Goal: Task Accomplishment & Management: Manage account settings

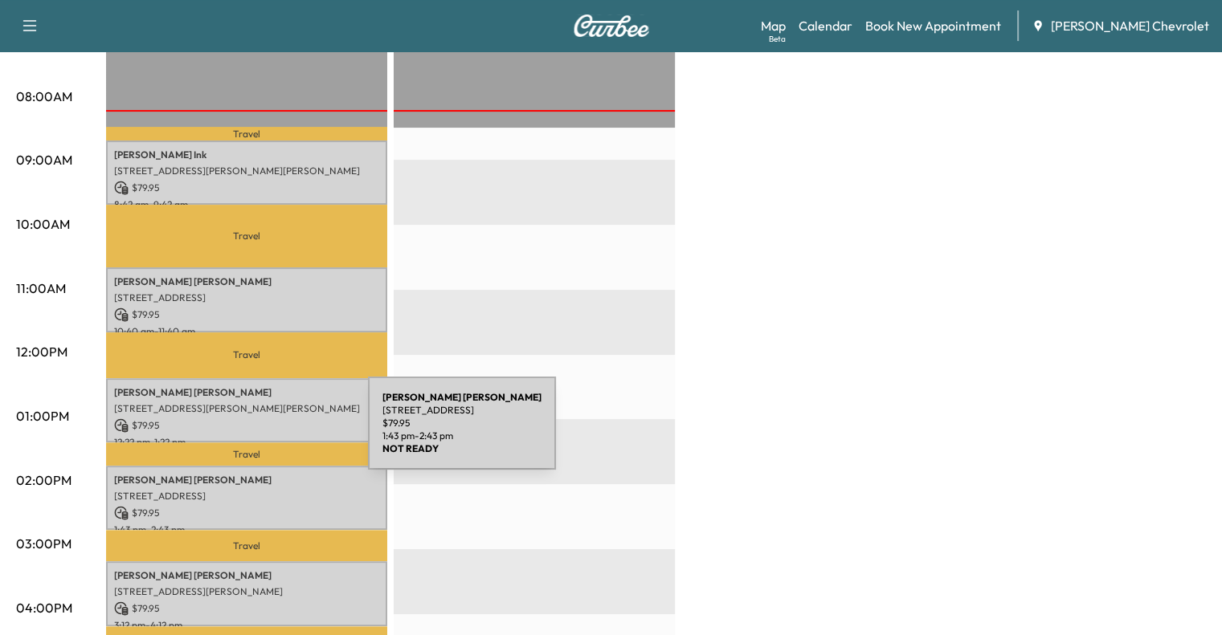
scroll to position [406, 0]
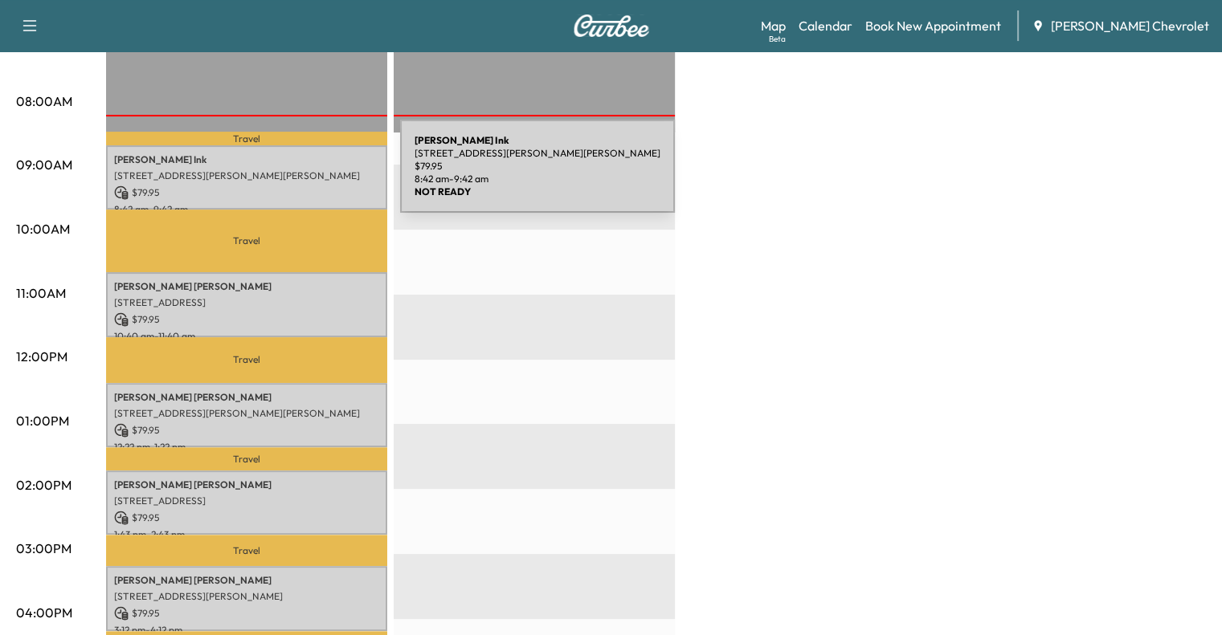
click at [277, 176] on p "[STREET_ADDRESS][PERSON_NAME][PERSON_NAME]" at bounding box center [246, 175] width 265 height 13
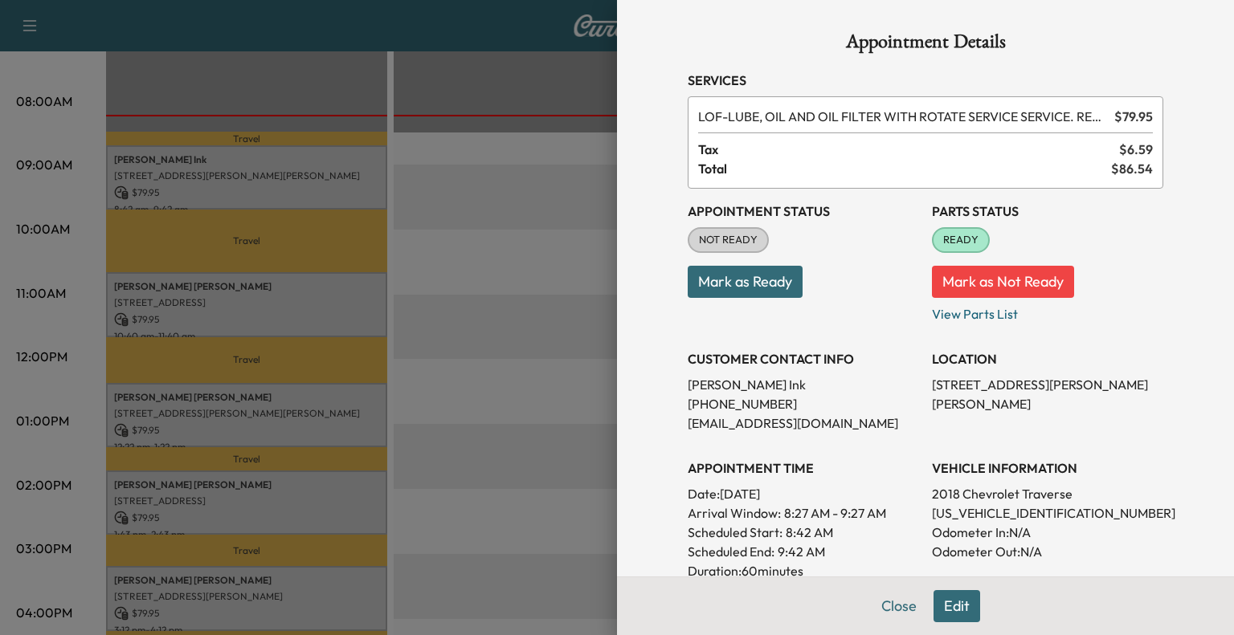
click at [766, 279] on button "Mark as Ready" at bounding box center [744, 282] width 115 height 32
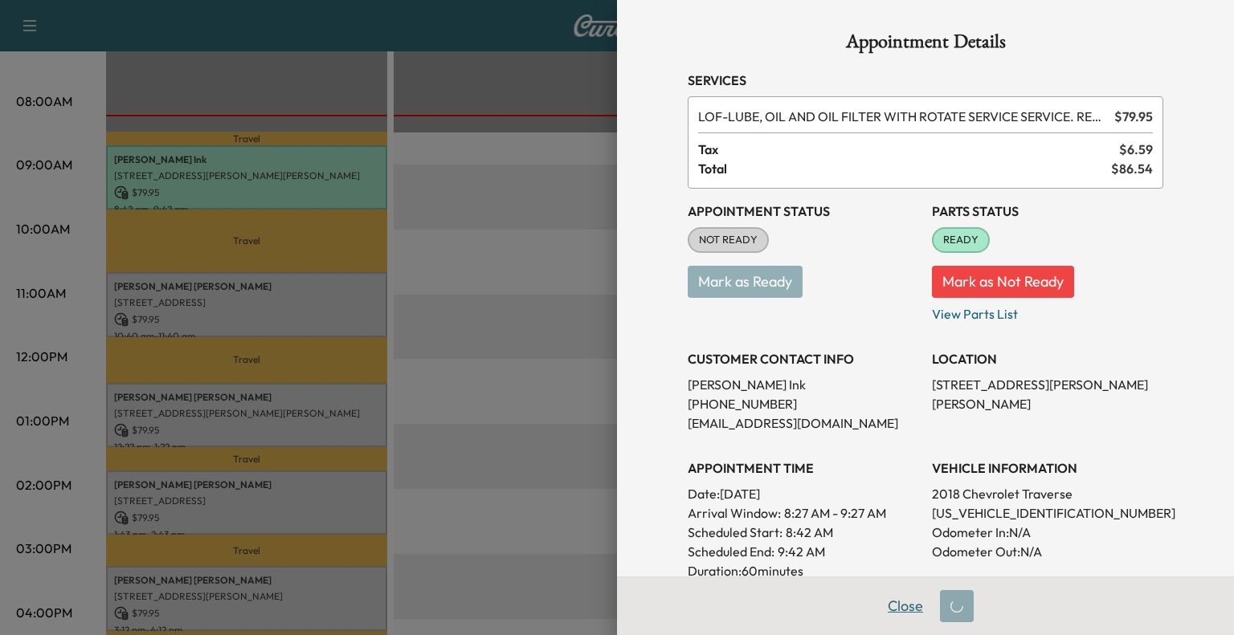
click at [891, 613] on button "Close" at bounding box center [905, 606] width 56 height 32
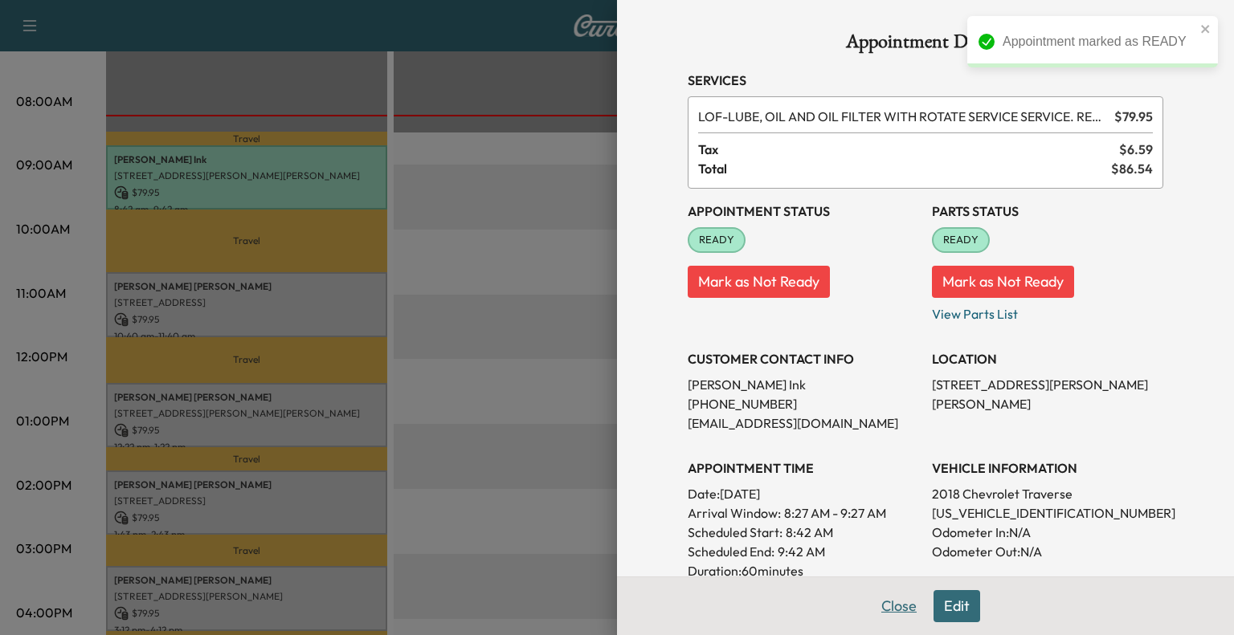
click at [899, 605] on button "Close" at bounding box center [899, 606] width 56 height 32
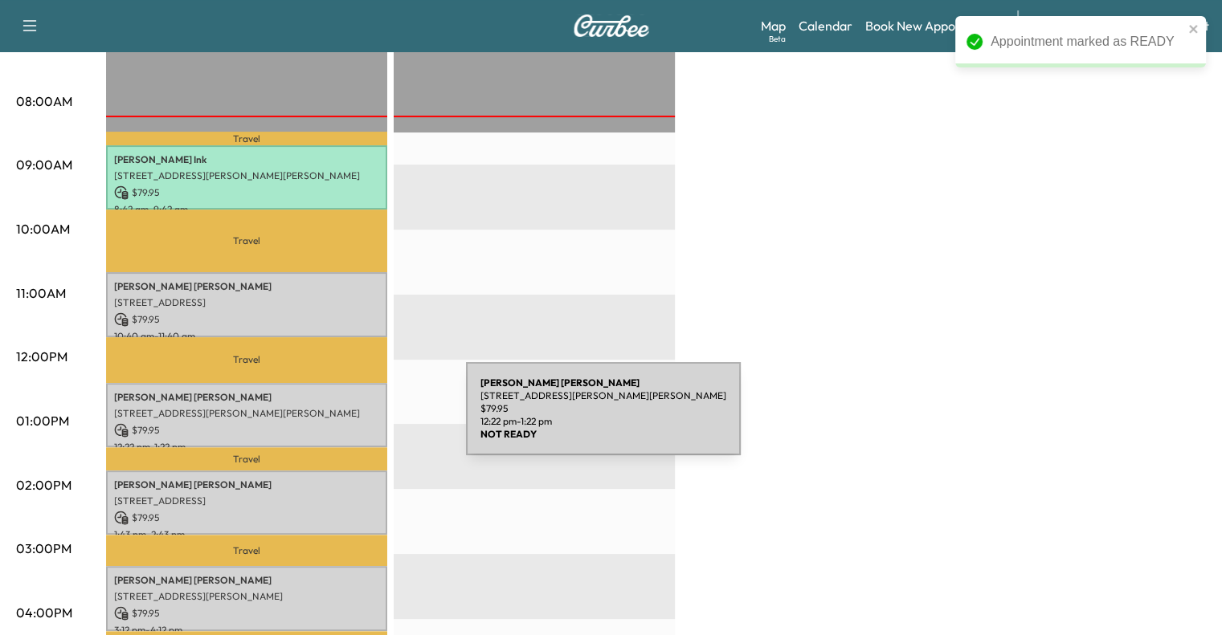
click at [345, 423] on p "$ 79.95" at bounding box center [246, 430] width 265 height 14
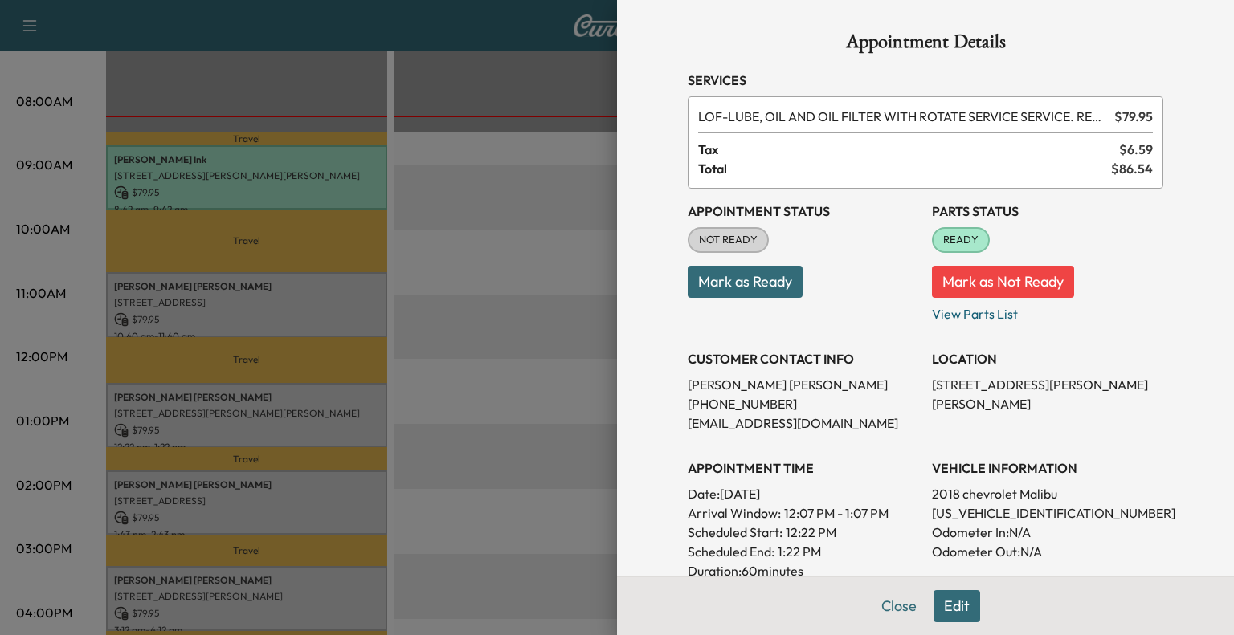
click at [486, 227] on div at bounding box center [617, 317] width 1234 height 635
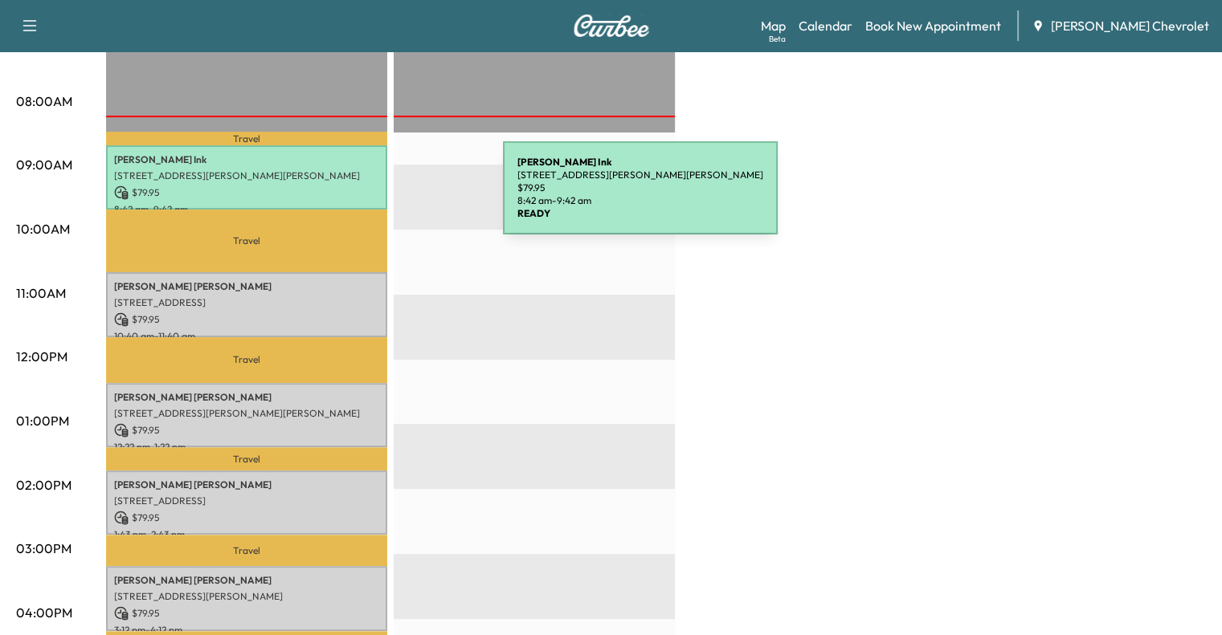
click at [377, 195] on p "$ 79.95" at bounding box center [246, 193] width 265 height 14
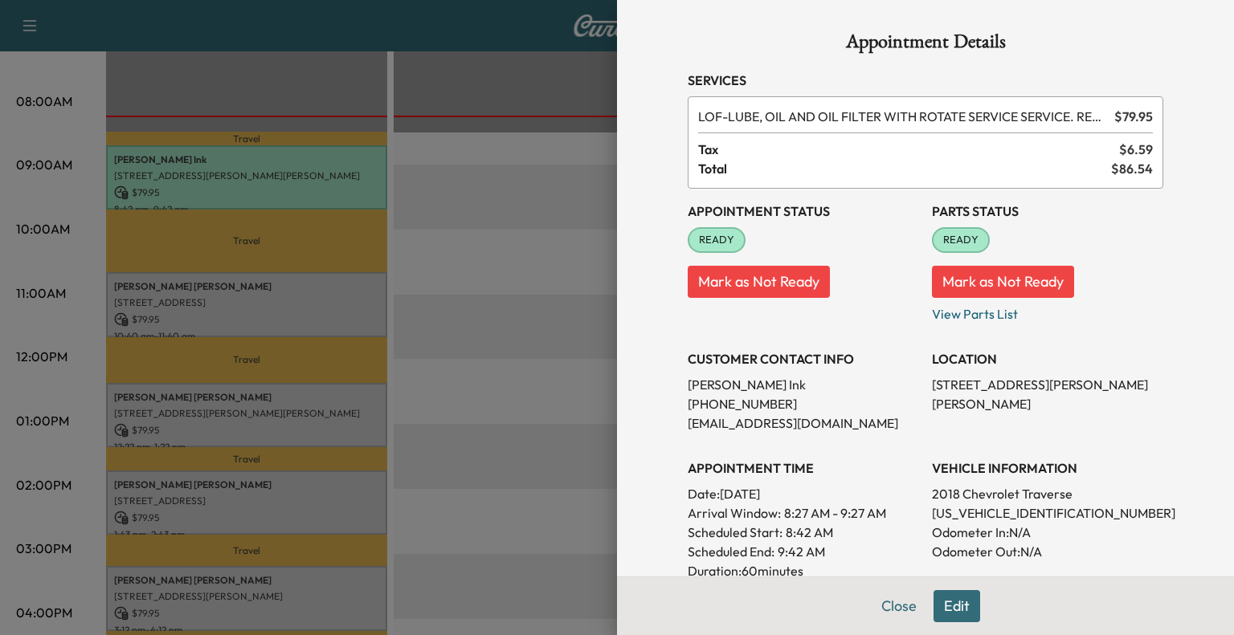
click at [732, 263] on p "Mark as Not Ready" at bounding box center [802, 275] width 231 height 45
click at [735, 269] on button "Mark as Not Ready" at bounding box center [758, 282] width 142 height 32
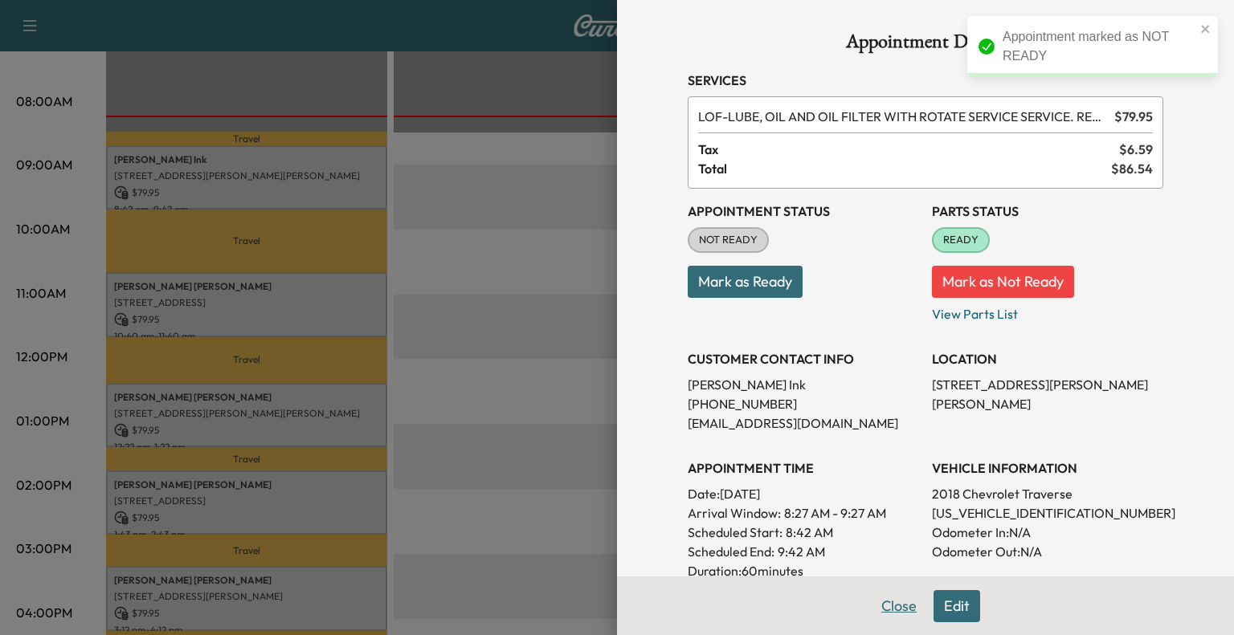
click at [895, 608] on button "Close" at bounding box center [899, 606] width 56 height 32
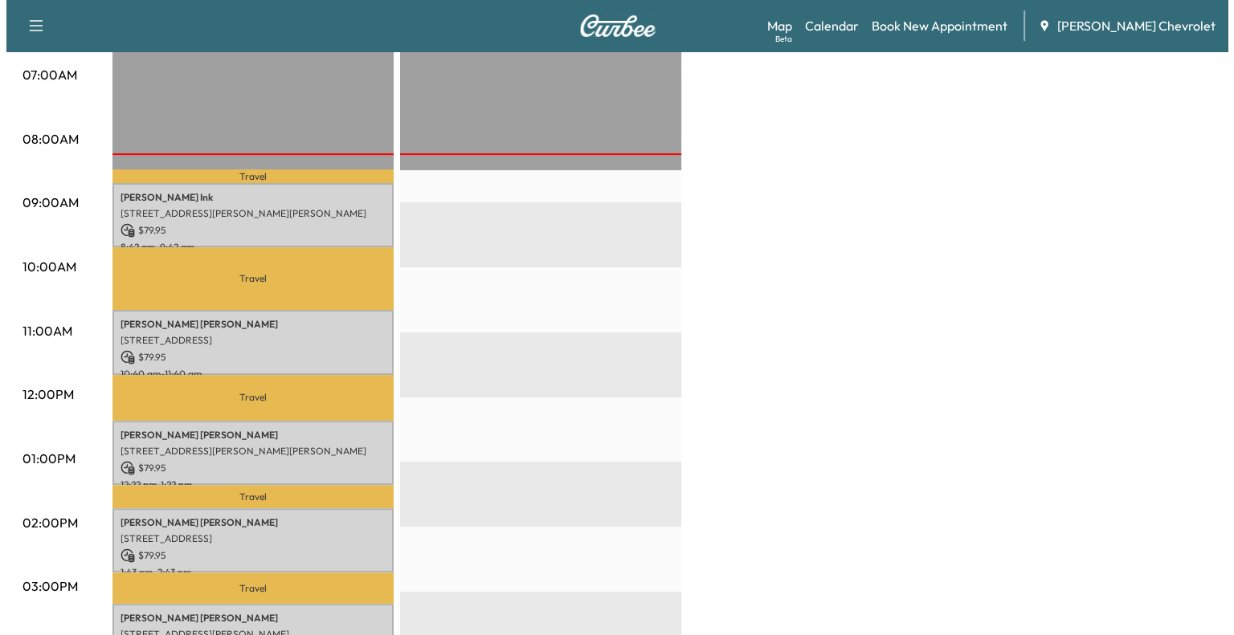
scroll to position [369, 0]
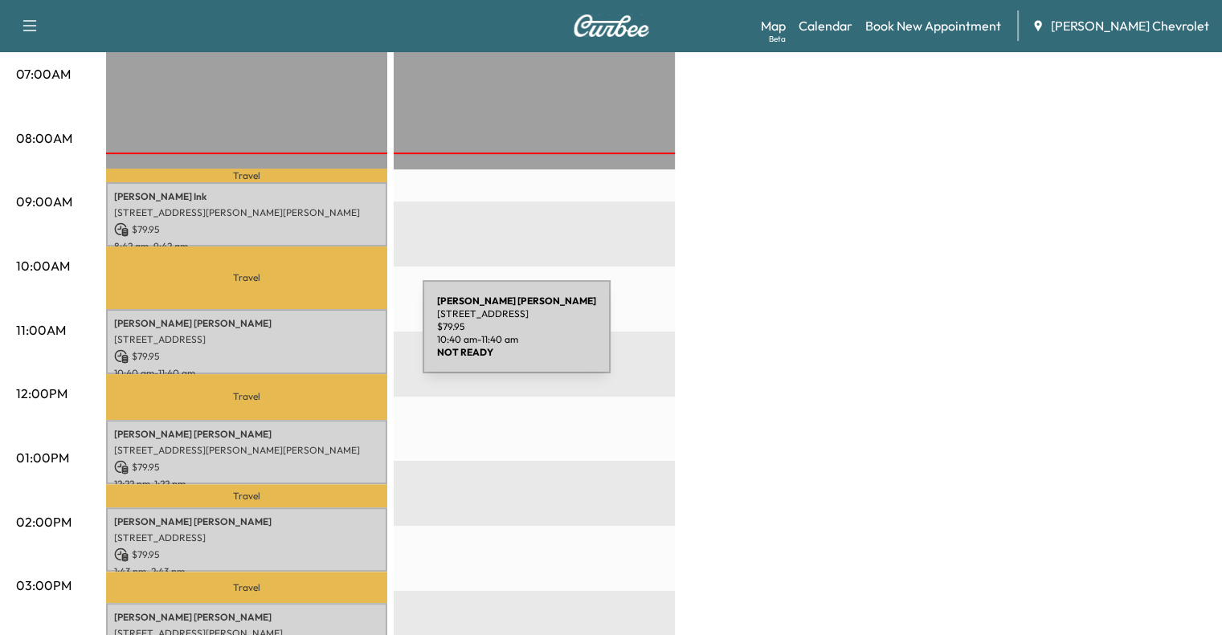
click at [302, 337] on p "[STREET_ADDRESS]" at bounding box center [246, 339] width 265 height 13
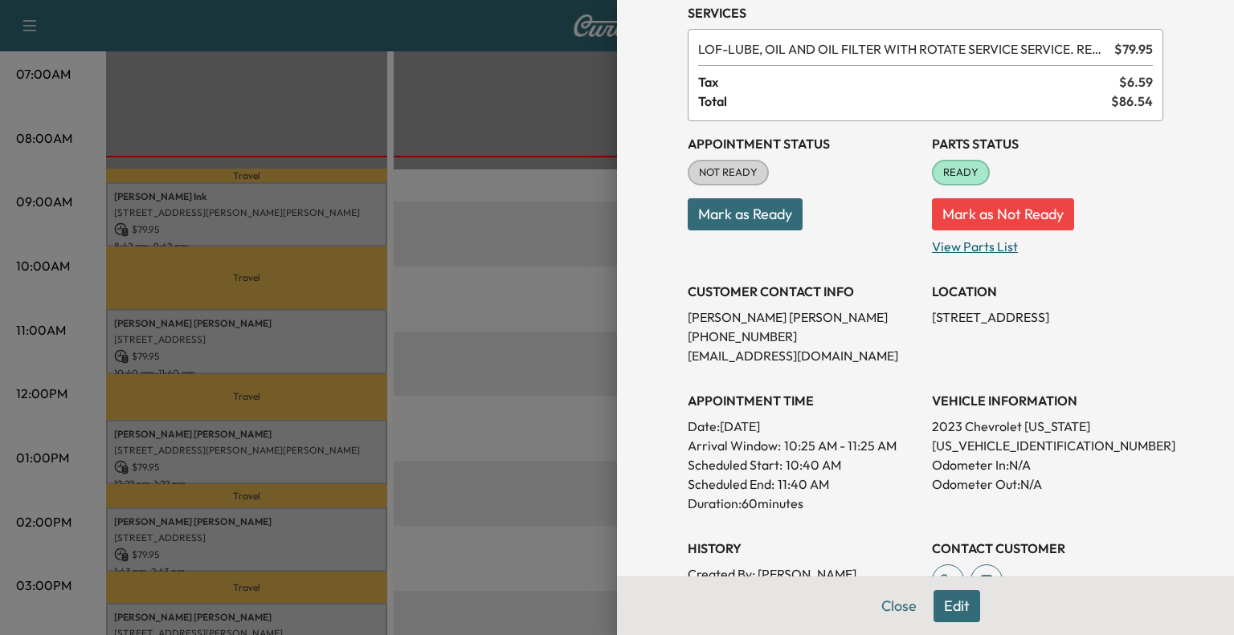
scroll to position [61, 0]
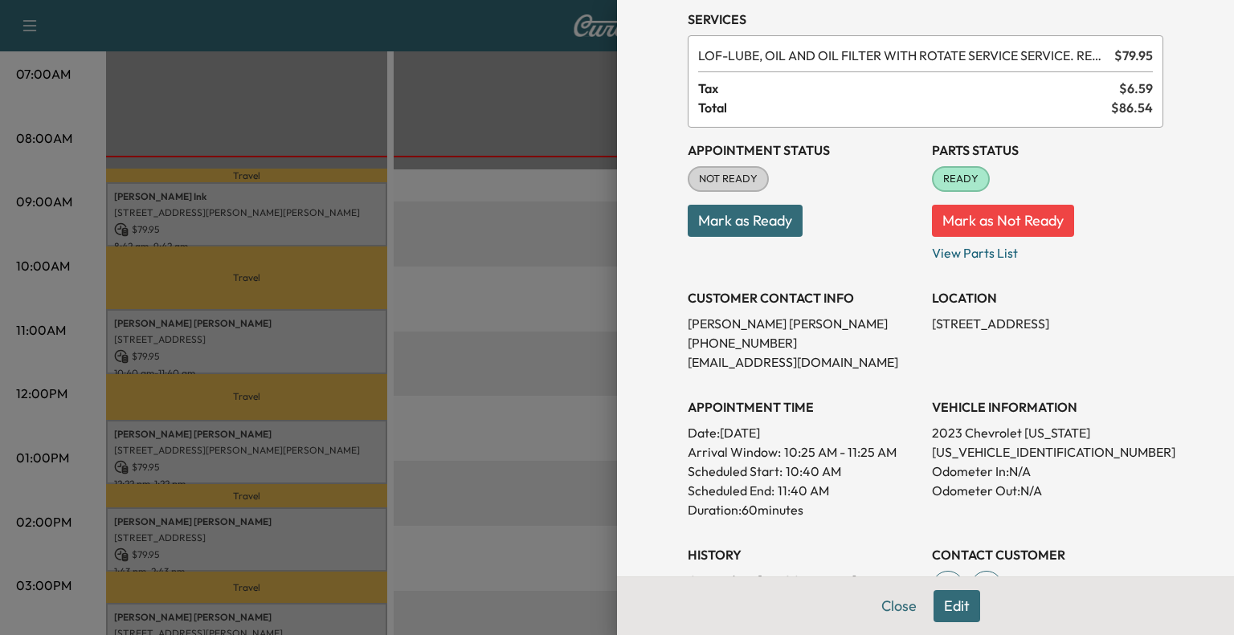
click at [976, 221] on button "Mark as Not Ready" at bounding box center [1003, 221] width 142 height 32
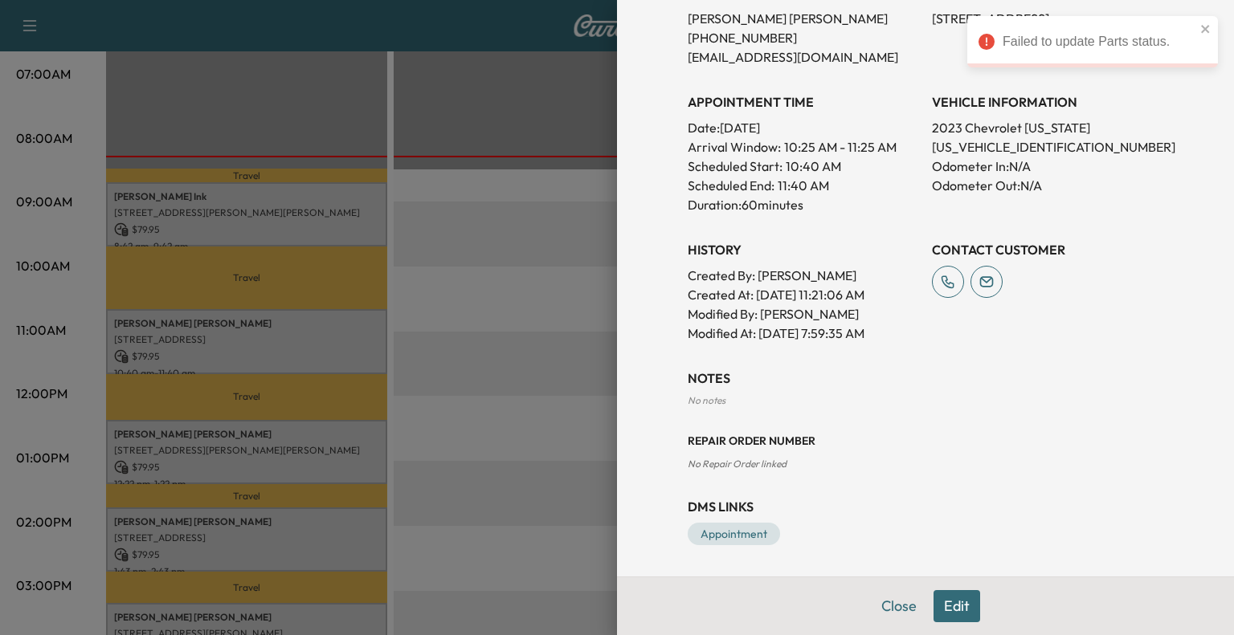
click at [933, 606] on button "Edit" at bounding box center [956, 606] width 47 height 32
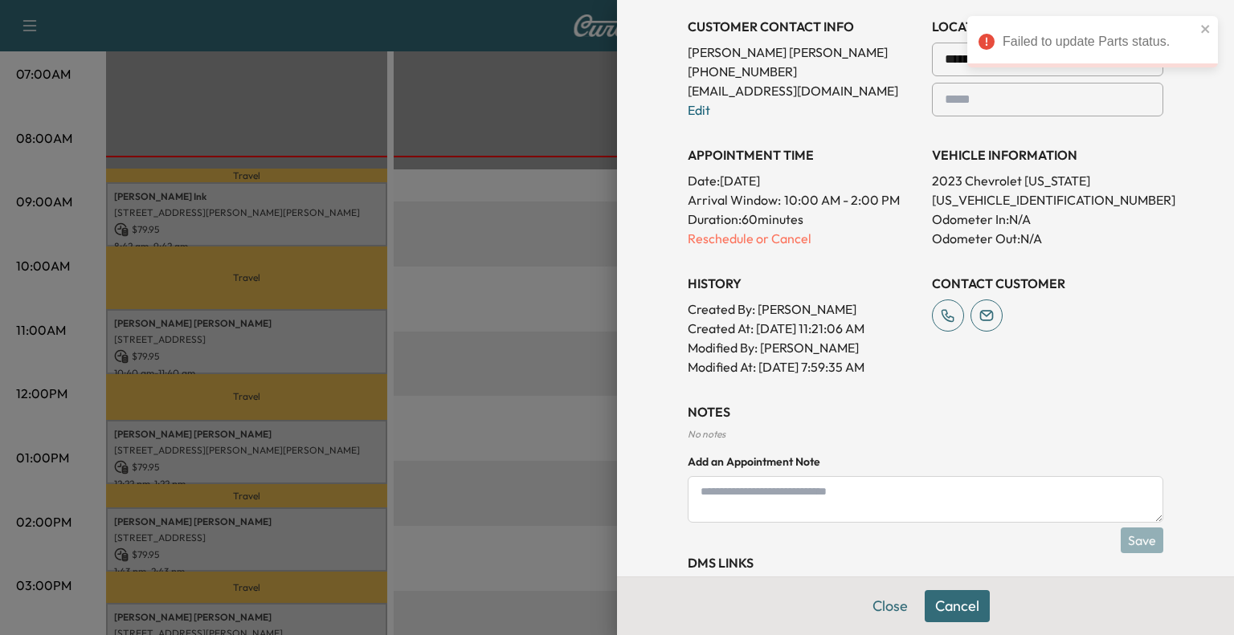
scroll to position [399, 0]
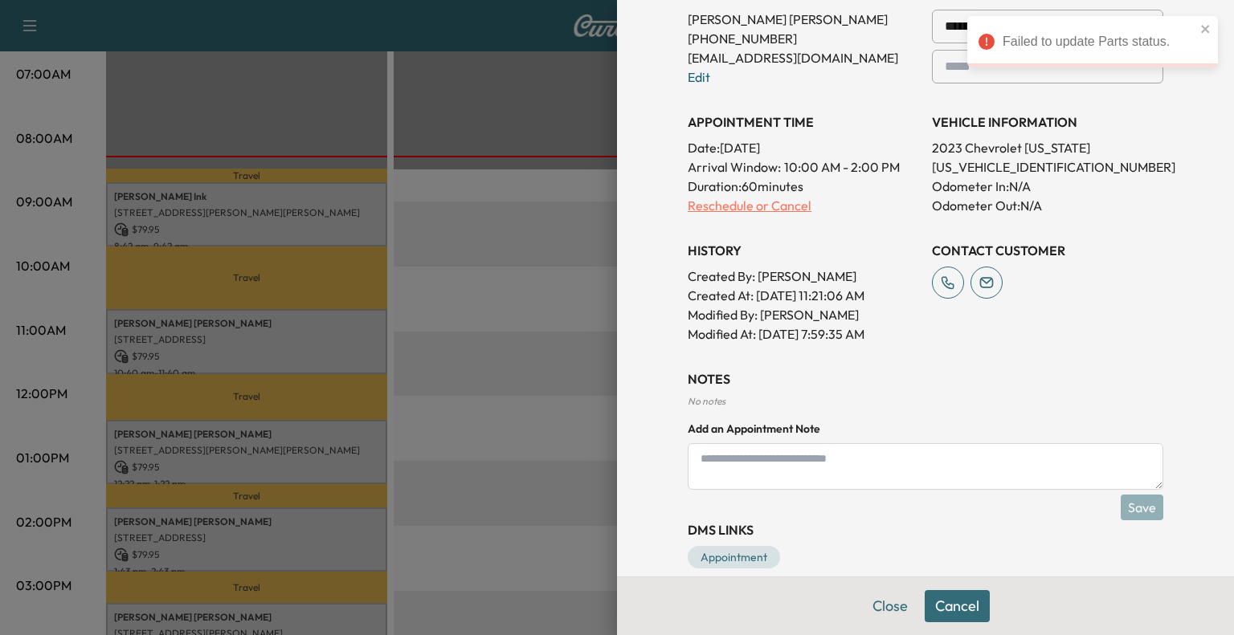
click at [732, 210] on p "Reschedule or Cancel" at bounding box center [802, 205] width 231 height 19
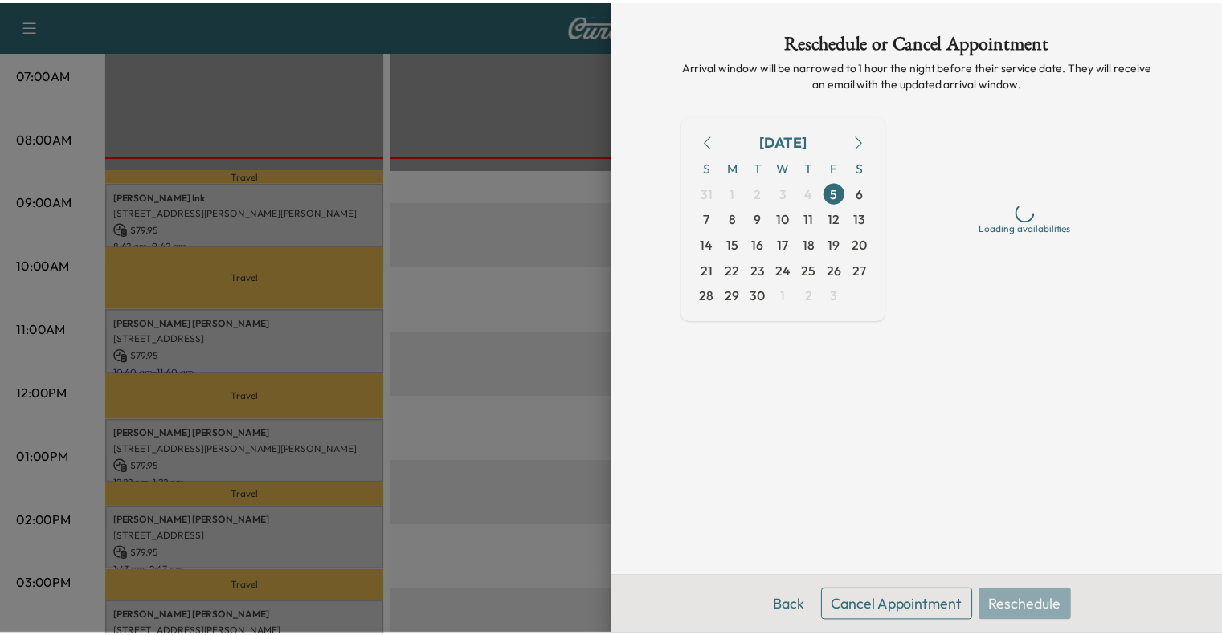
scroll to position [0, 0]
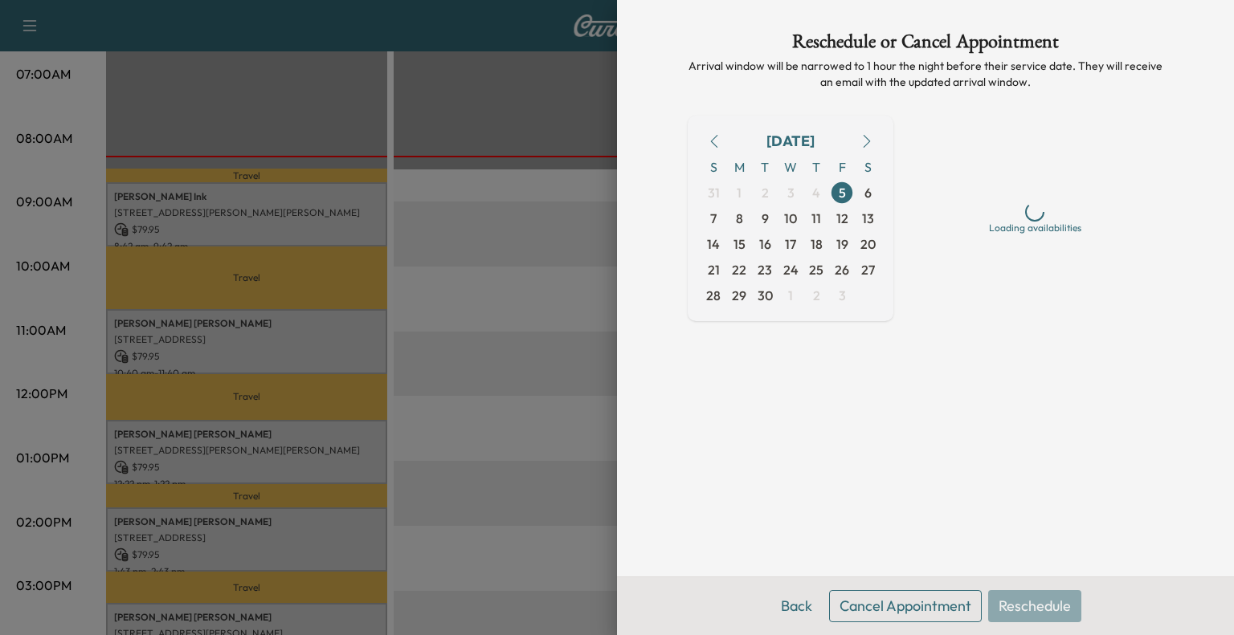
click at [928, 602] on button "Cancel Appointment" at bounding box center [905, 606] width 153 height 32
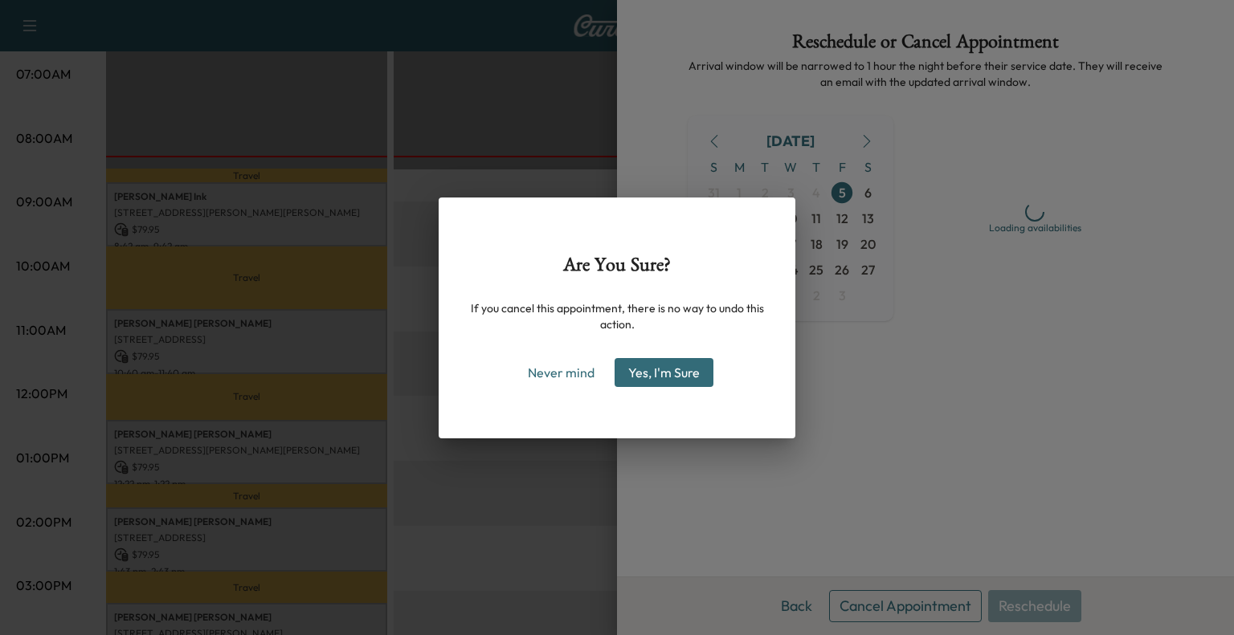
click at [691, 367] on button "Yes, I'm Sure" at bounding box center [663, 372] width 99 height 29
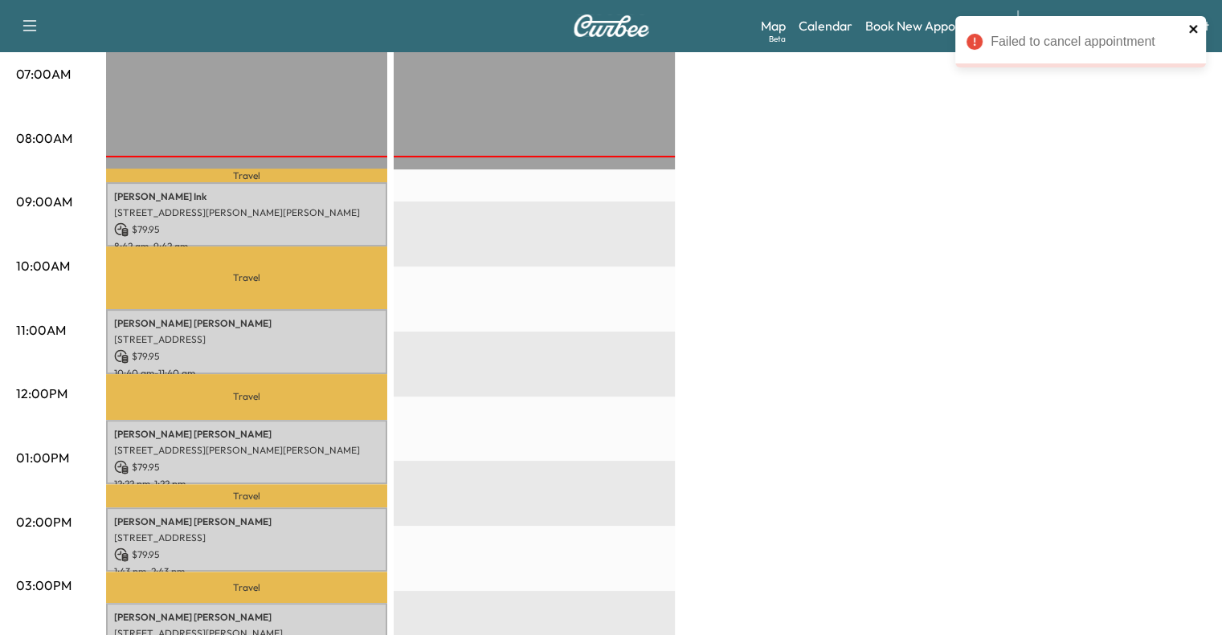
click at [1197, 28] on icon "close" at bounding box center [1193, 28] width 11 height 13
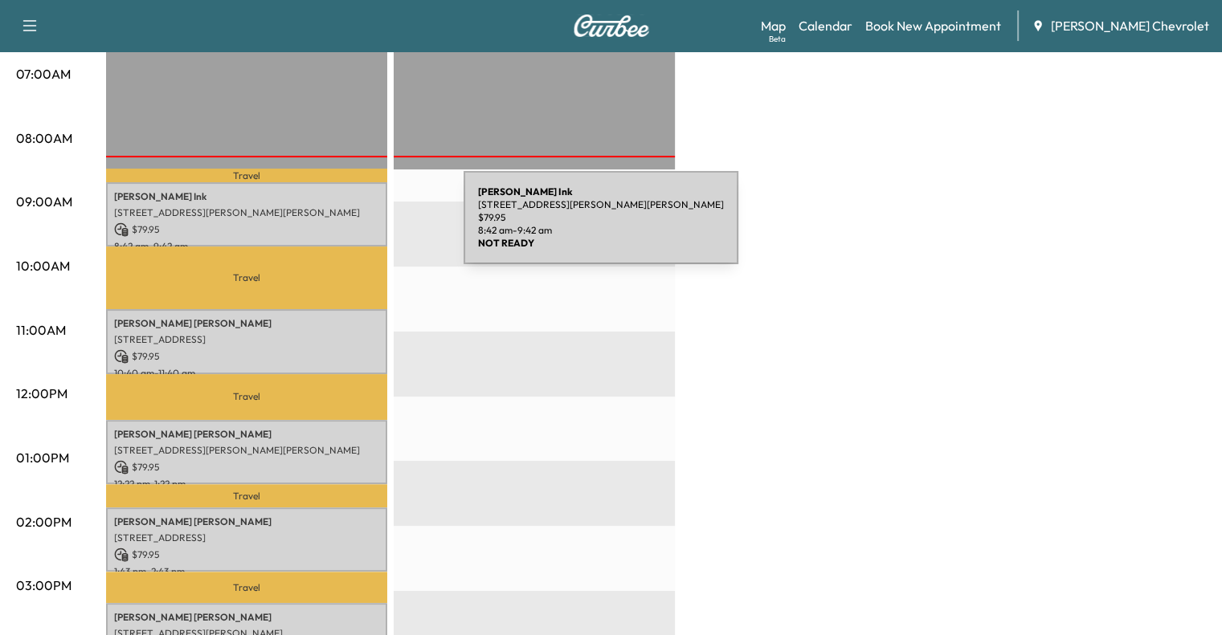
click at [343, 224] on p "$ 79.95" at bounding box center [246, 229] width 265 height 14
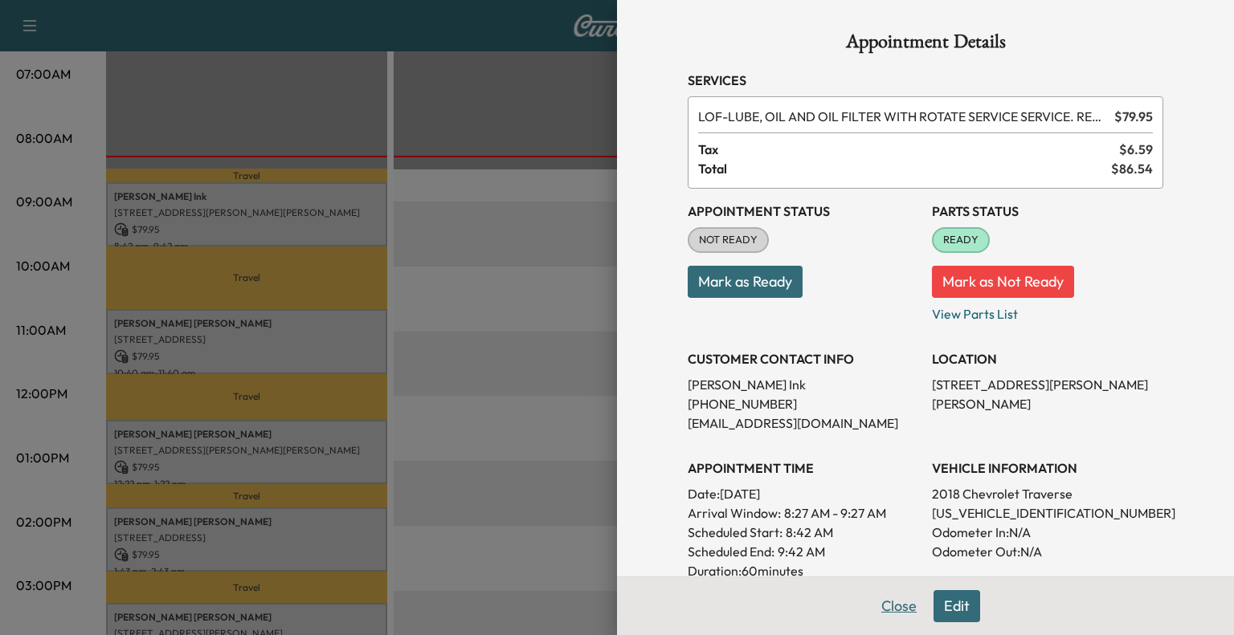
click at [896, 614] on button "Close" at bounding box center [899, 606] width 56 height 32
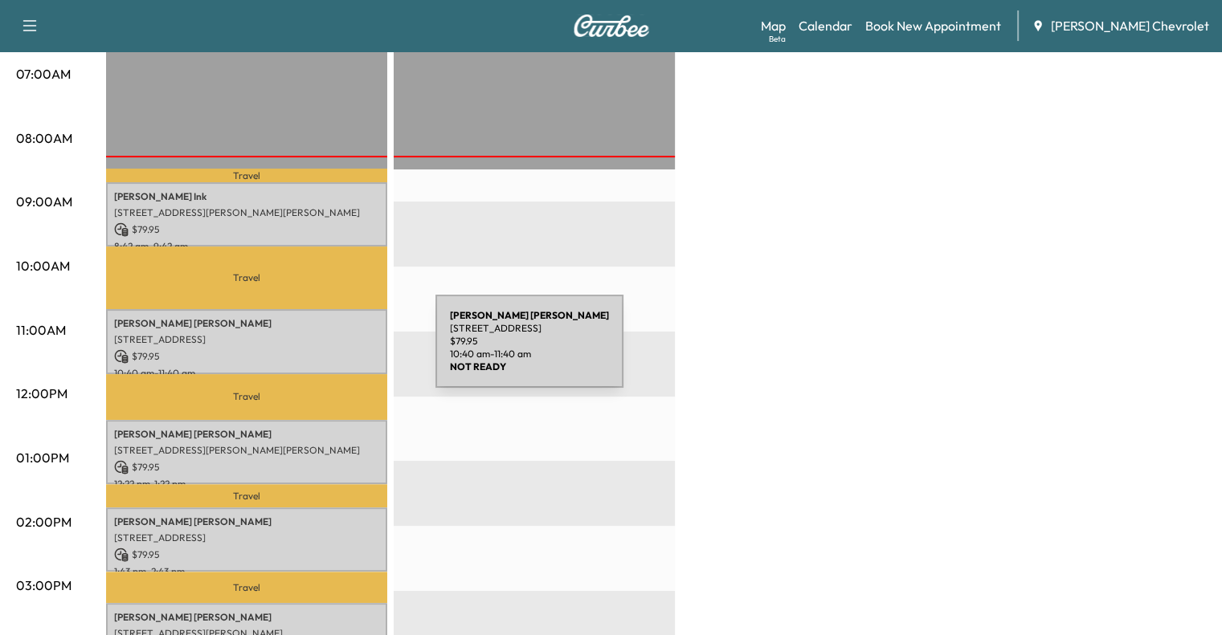
click at [315, 351] on p "$ 79.95" at bounding box center [246, 356] width 265 height 14
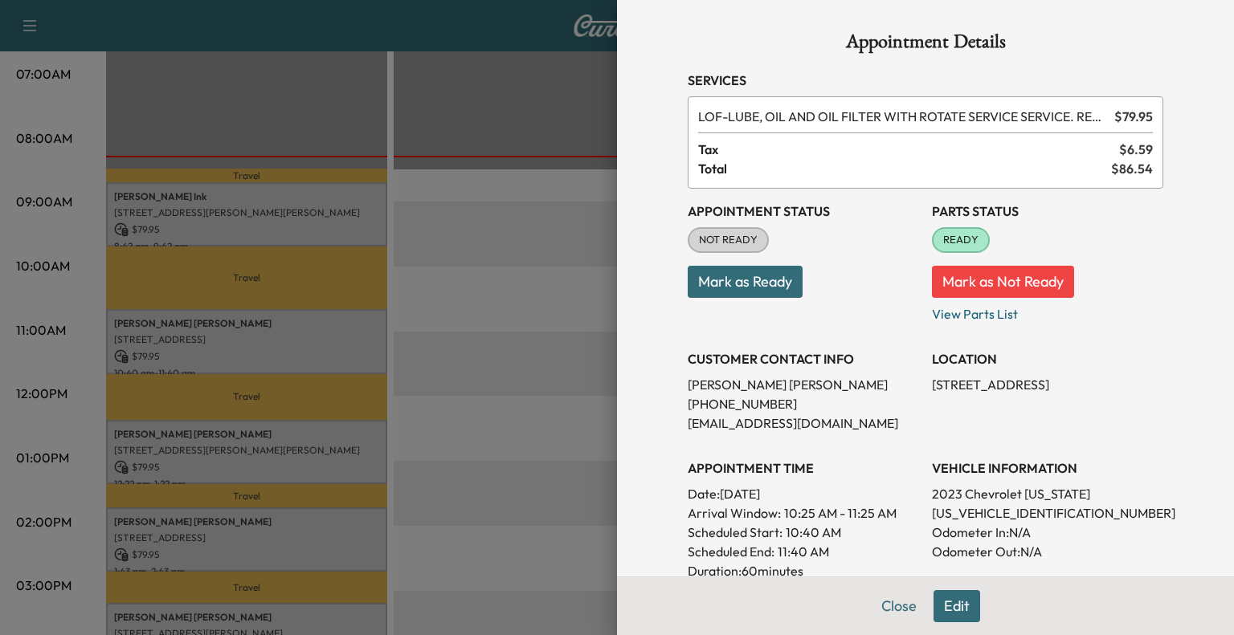
click at [979, 282] on button "Mark as Not Ready" at bounding box center [1003, 282] width 142 height 32
click at [1206, 24] on icon "close" at bounding box center [1205, 28] width 11 height 13
click at [880, 613] on button "Close" at bounding box center [899, 606] width 56 height 32
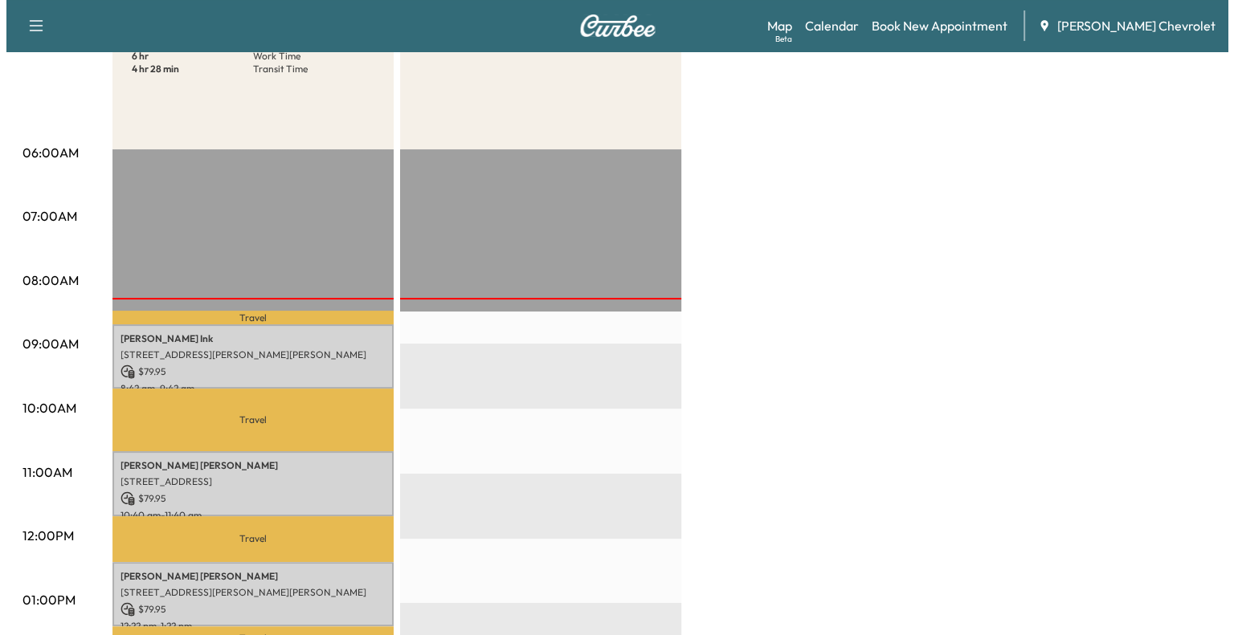
scroll to position [225, 0]
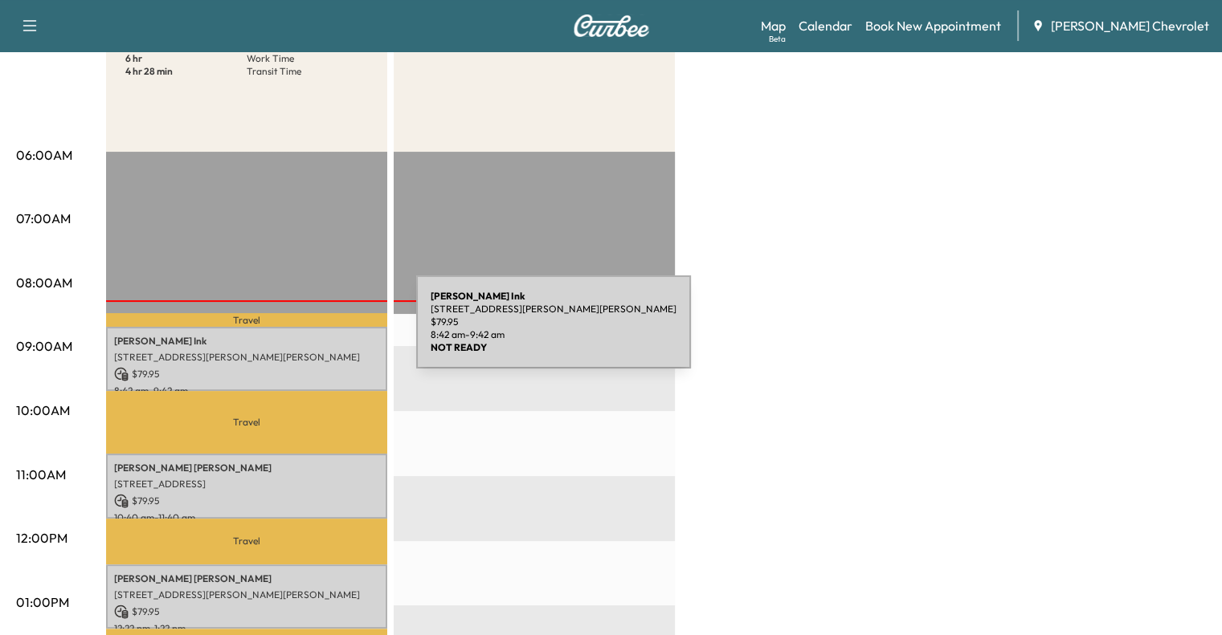
click at [292, 336] on p "[PERSON_NAME]" at bounding box center [246, 341] width 265 height 13
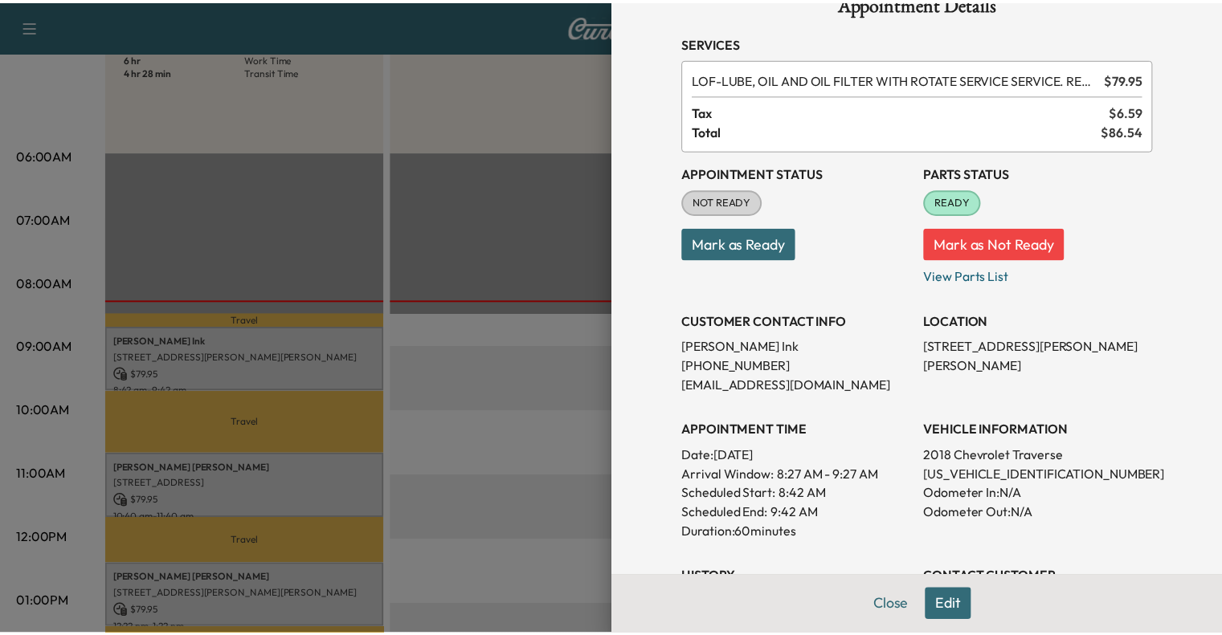
scroll to position [0, 0]
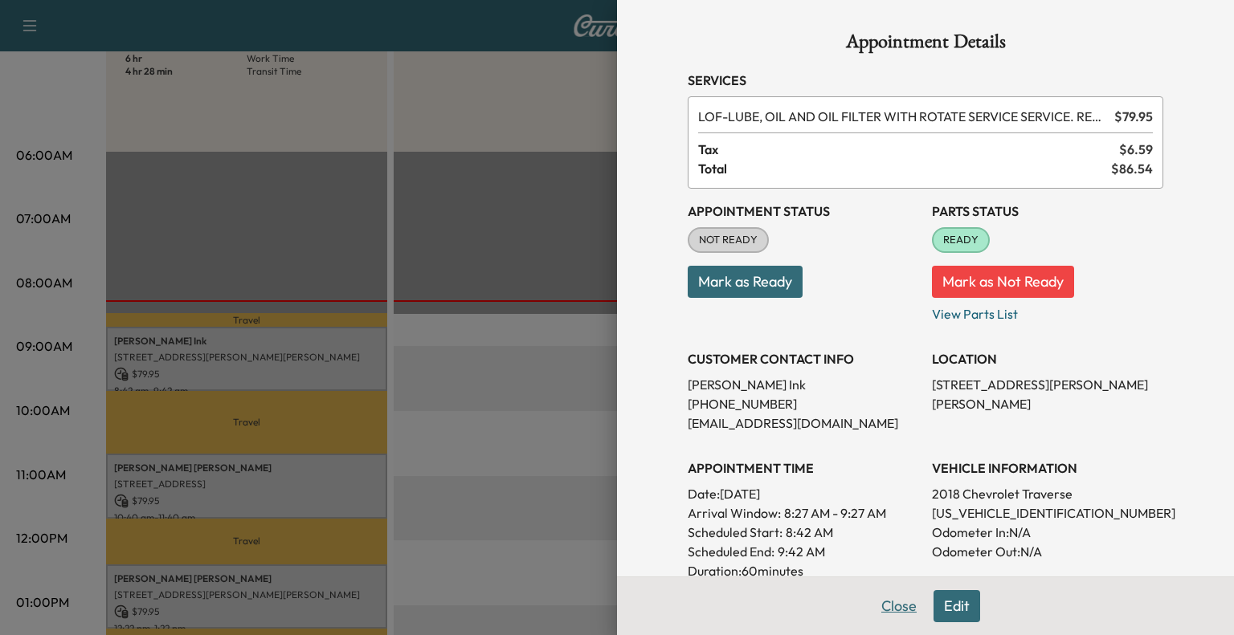
click at [871, 605] on button "Close" at bounding box center [899, 606] width 56 height 32
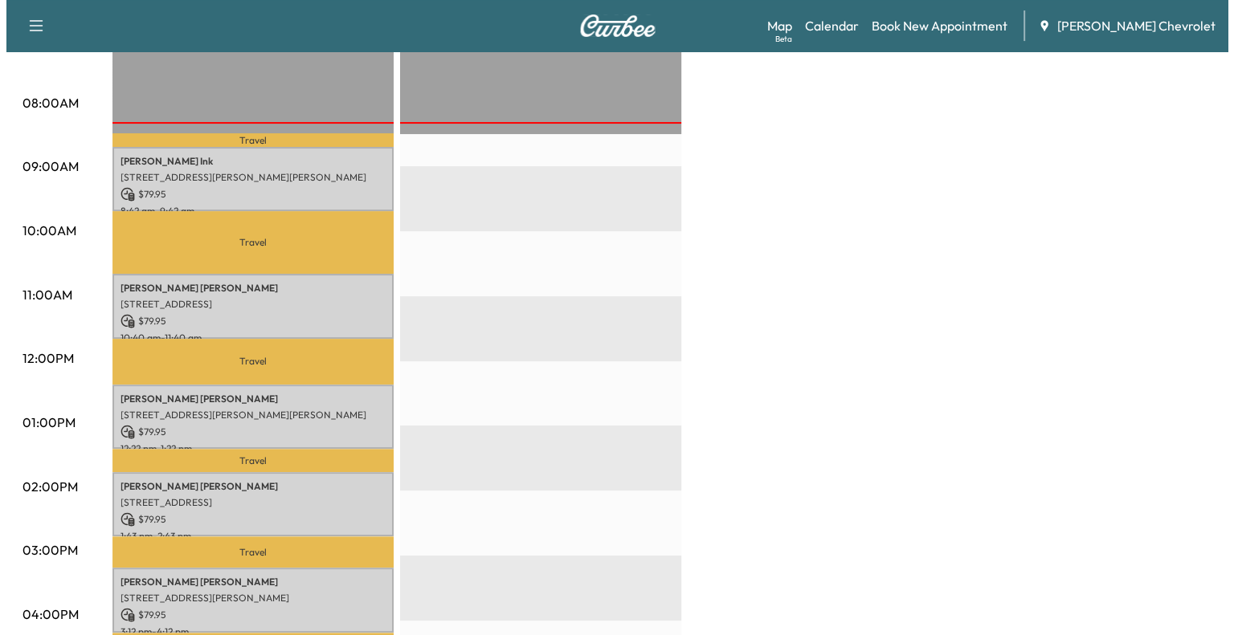
scroll to position [420, 0]
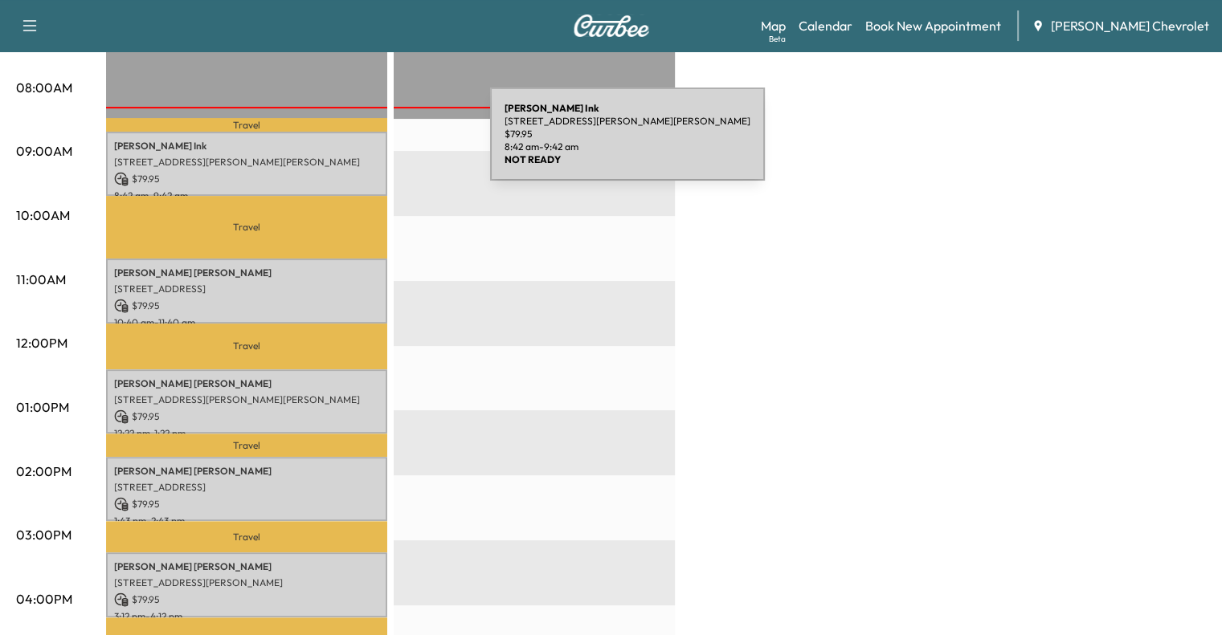
click at [356, 151] on div "[PERSON_NAME] [STREET_ADDRESS][PERSON_NAME][PERSON_NAME] $ 79.95 8:42 am - 9:42…" at bounding box center [246, 164] width 281 height 65
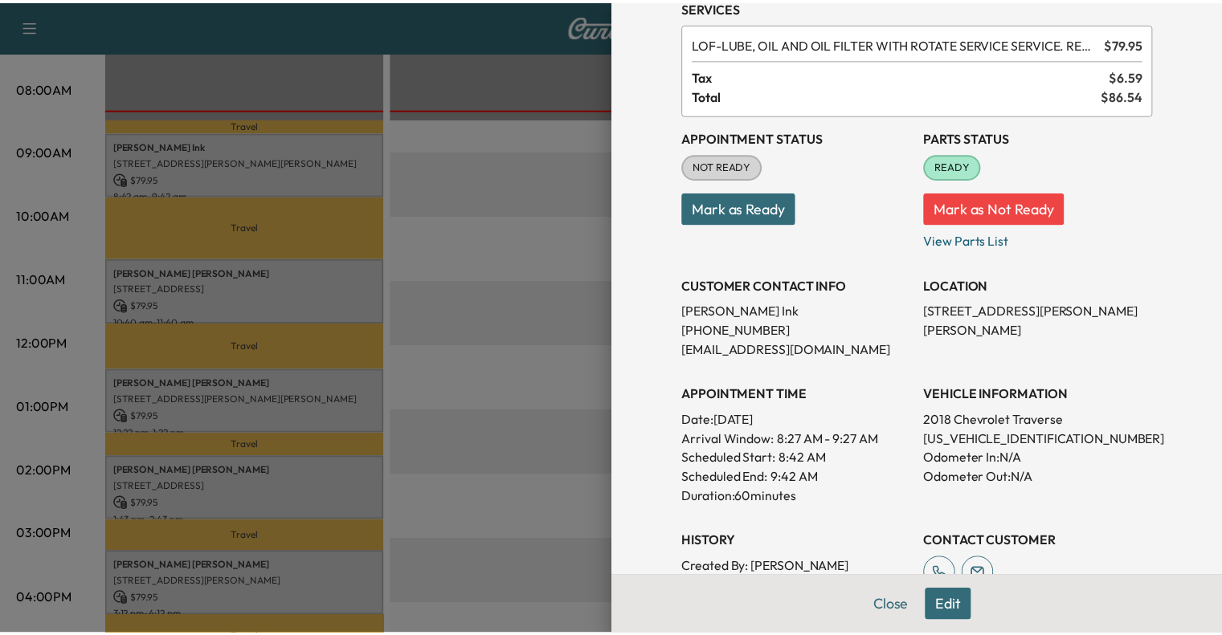
scroll to position [77, 0]
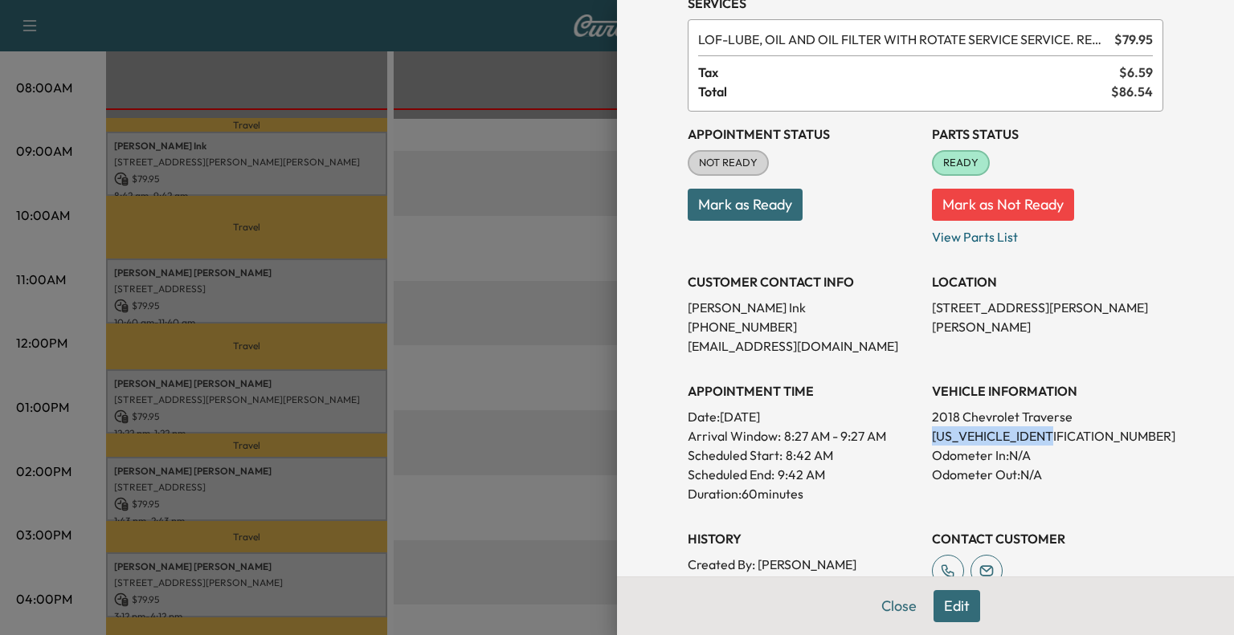
drag, startPoint x: 915, startPoint y: 434, endPoint x: 1063, endPoint y: 431, distance: 148.6
click at [1063, 431] on div "Appointment Status NOT READY Mark as Ready Parts Status READY Mark as Not Ready…" at bounding box center [924, 372] width 475 height 520
copy p "[US_VEHICLE_IDENTIFICATION_NUMBER]"
click at [880, 598] on button "Close" at bounding box center [899, 606] width 56 height 32
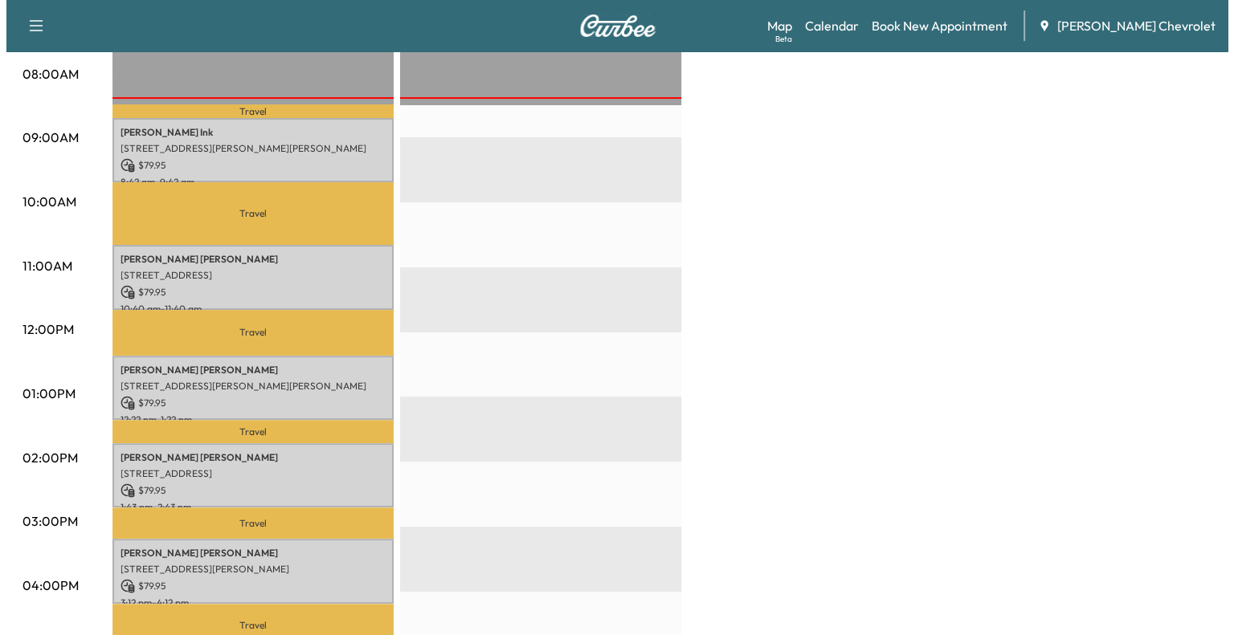
scroll to position [435, 0]
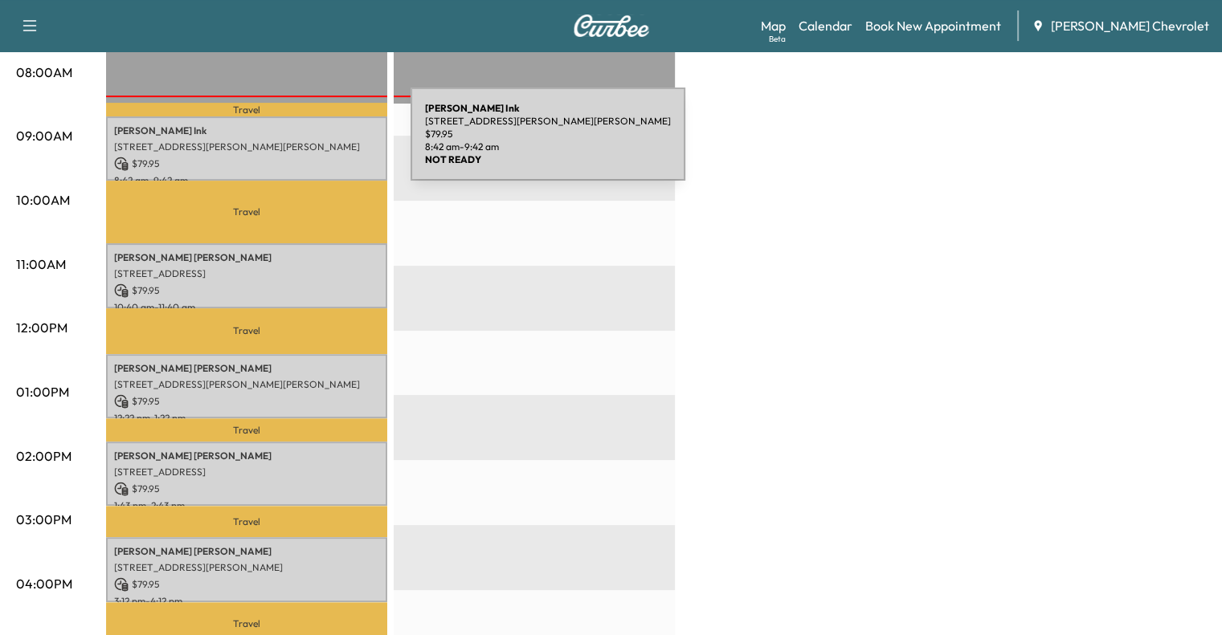
click at [292, 144] on p "[STREET_ADDRESS][PERSON_NAME][PERSON_NAME]" at bounding box center [246, 147] width 265 height 13
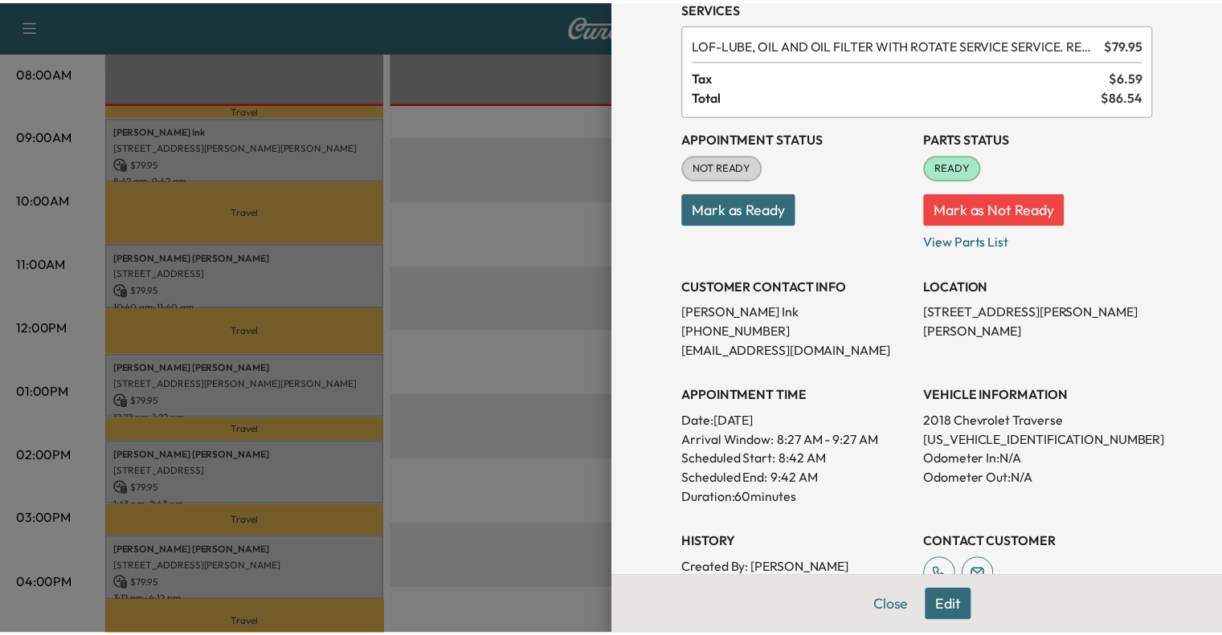
scroll to position [74, 0]
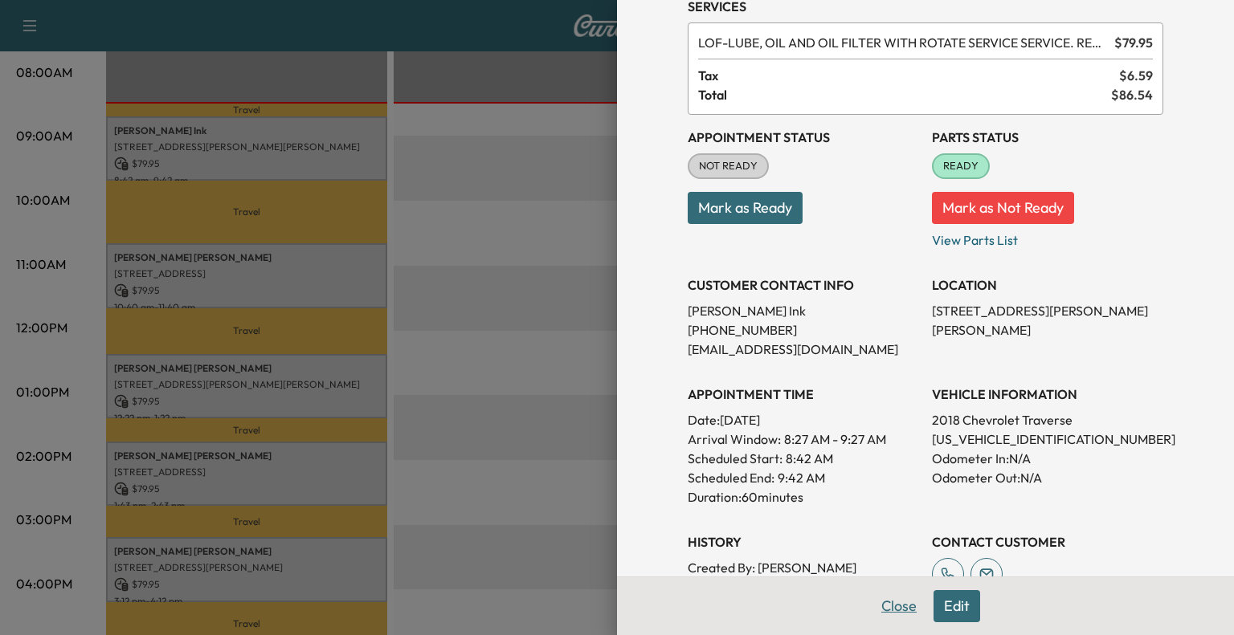
click at [883, 618] on button "Close" at bounding box center [899, 606] width 56 height 32
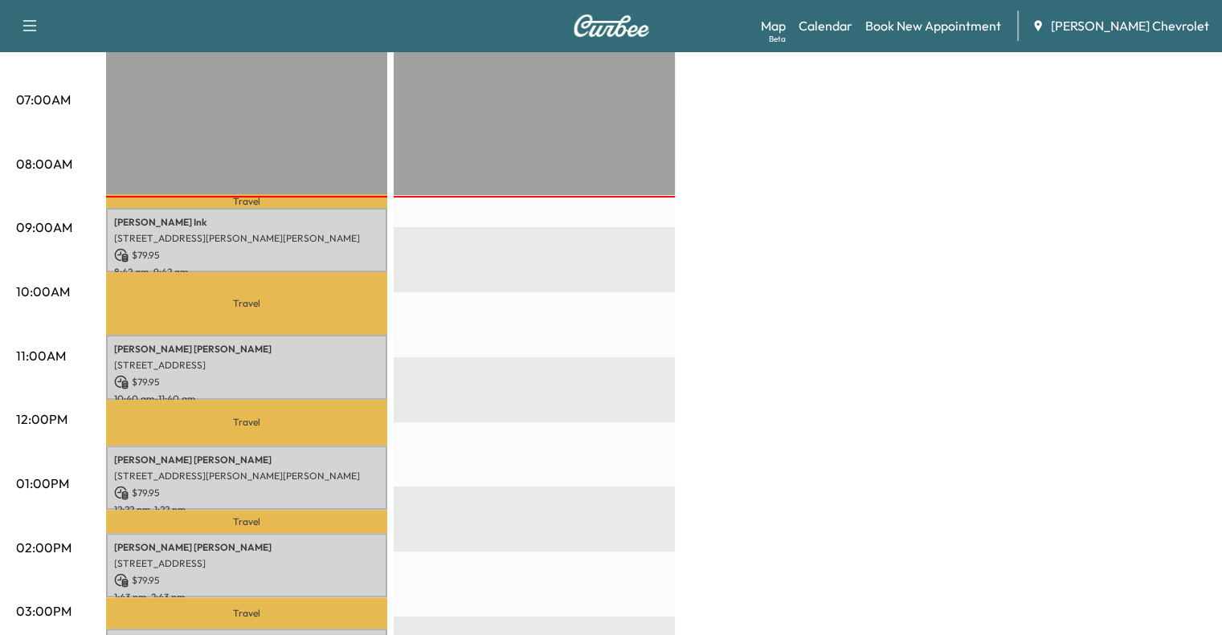
scroll to position [349, 0]
